Goal: Information Seeking & Learning: Understand process/instructions

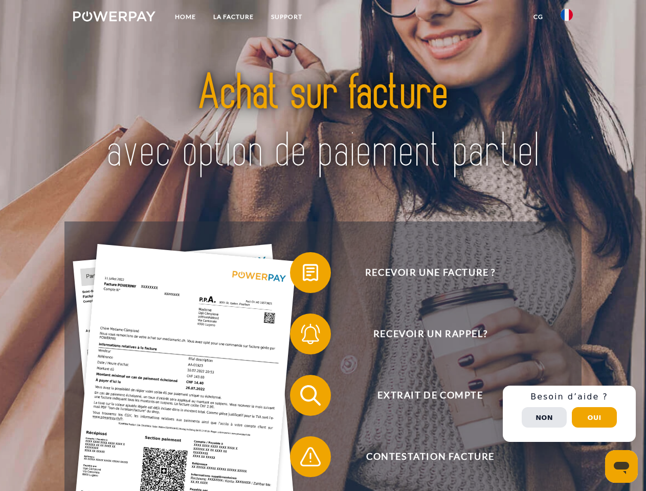
click at [114, 18] on img at bounding box center [114, 16] width 82 height 10
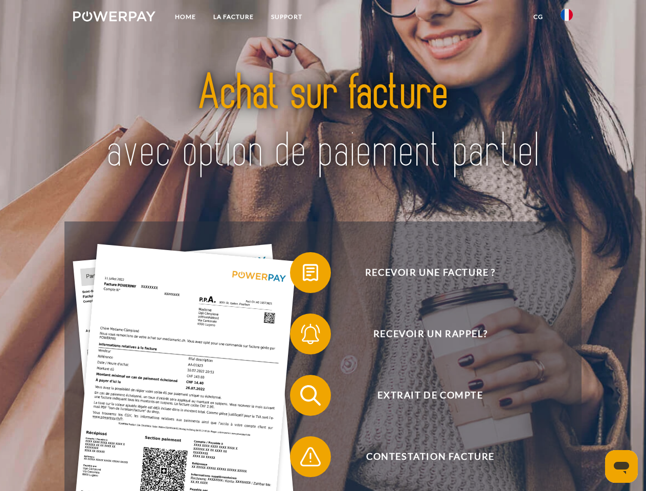
click at [567, 18] on img at bounding box center [567, 15] width 12 height 12
click at [538, 17] on link "CG" at bounding box center [538, 17] width 27 height 18
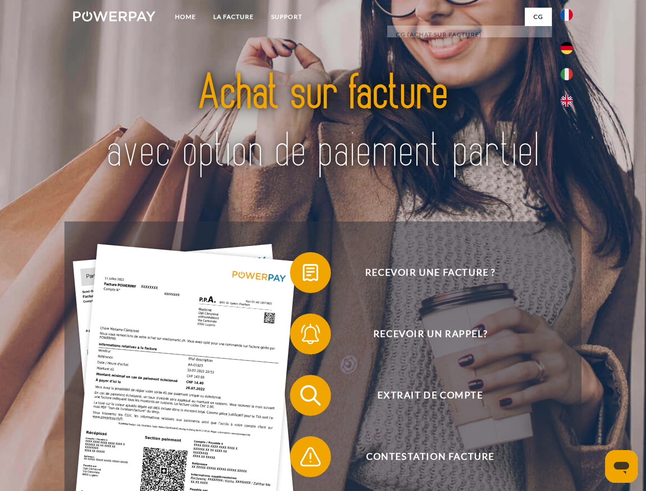
click at [303, 275] on span at bounding box center [295, 272] width 51 height 51
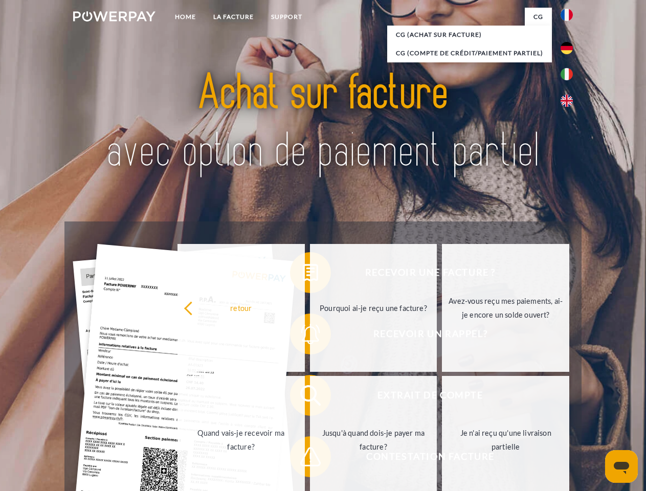
click at [303, 336] on div "retour Pourquoi ai-je reçu une facture? Avez-vous reçu mes paiements, ai-je enc…" at bounding box center [374, 374] width 414 height 264
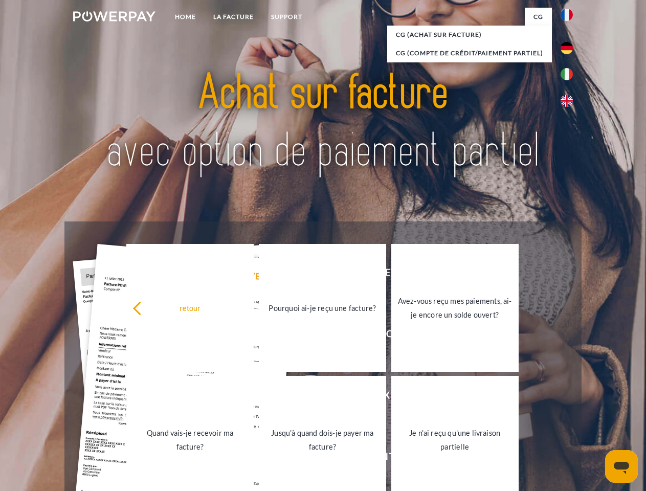
click at [303, 398] on link "Jusqu'à quand dois-je payer ma facture?" at bounding box center [322, 440] width 127 height 128
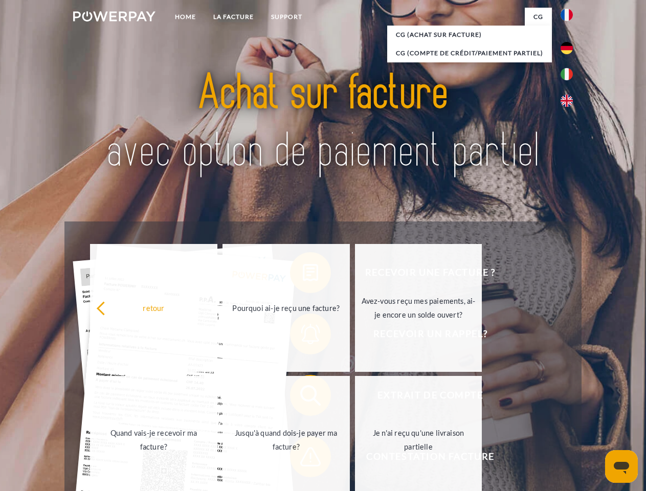
click at [303, 459] on span at bounding box center [295, 456] width 51 height 51
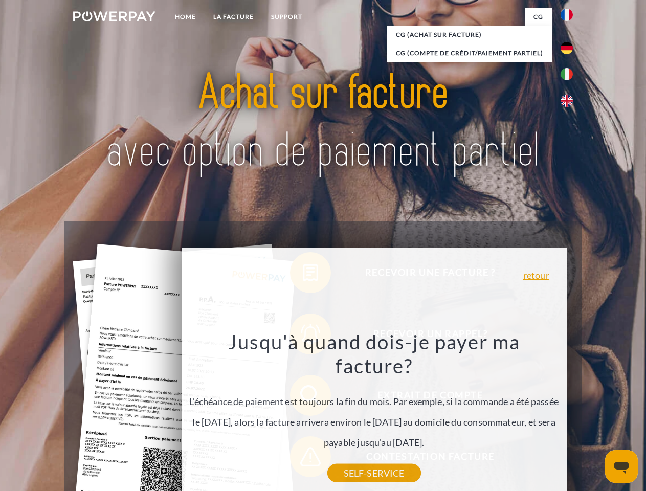
click at [570, 414] on div "Recevoir une facture ? Recevoir un rappel? Extrait de compte retour" at bounding box center [322, 426] width 517 height 409
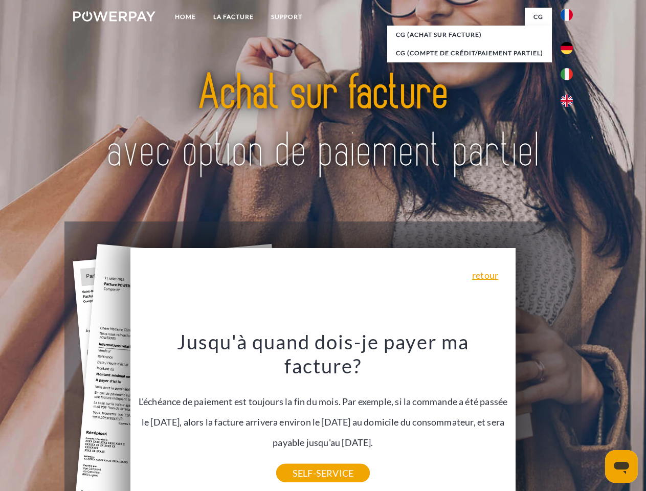
click at [545, 416] on span "Extrait de compte" at bounding box center [430, 395] width 251 height 41
click at [595, 418] on header "Home LA FACTURE Support" at bounding box center [323, 353] width 646 height 707
